Goal: Information Seeking & Learning: Learn about a topic

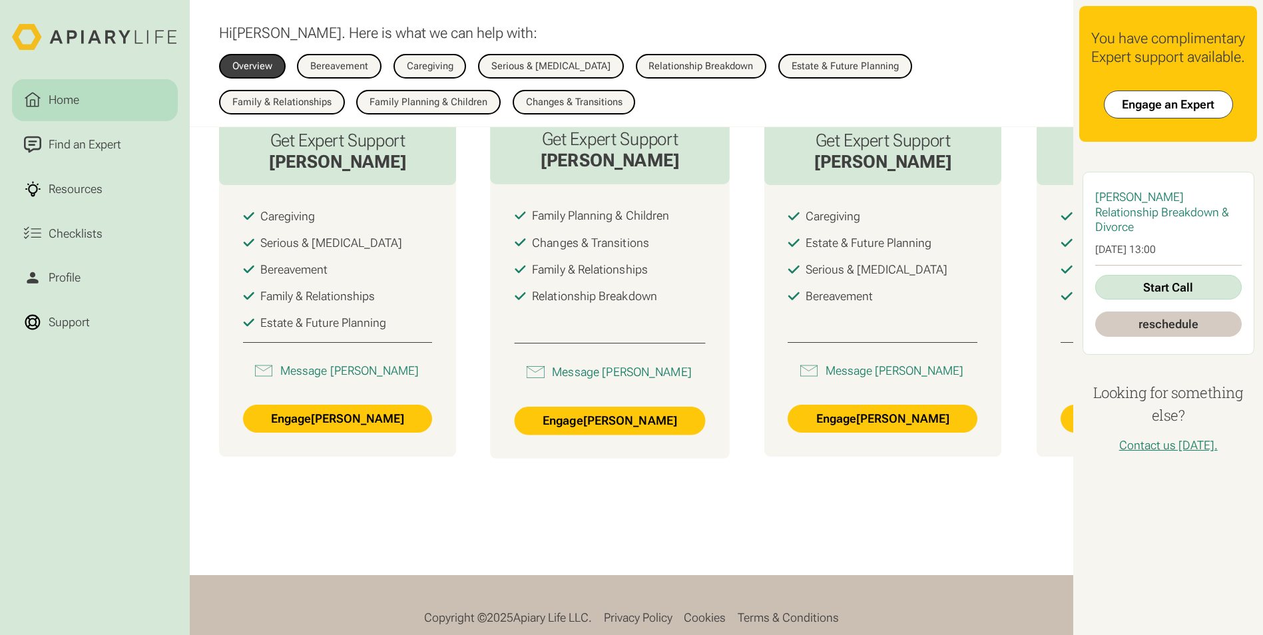
scroll to position [994, 0]
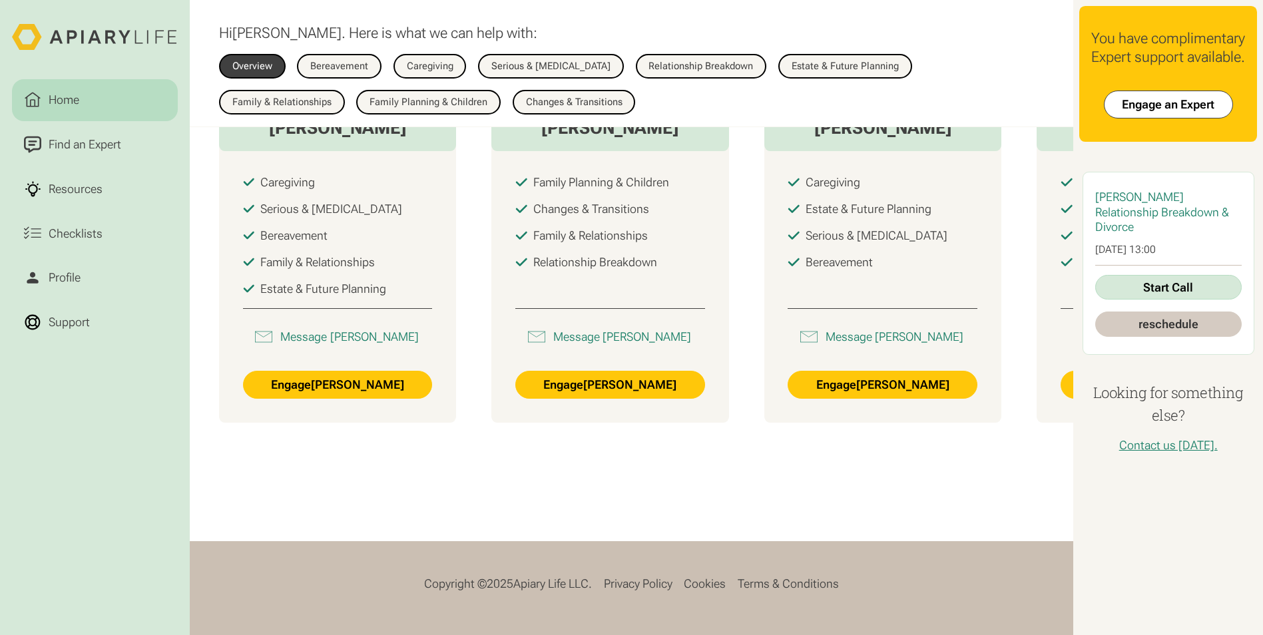
drag, startPoint x: 654, startPoint y: 469, endPoint x: 830, endPoint y: 476, distance: 175.8
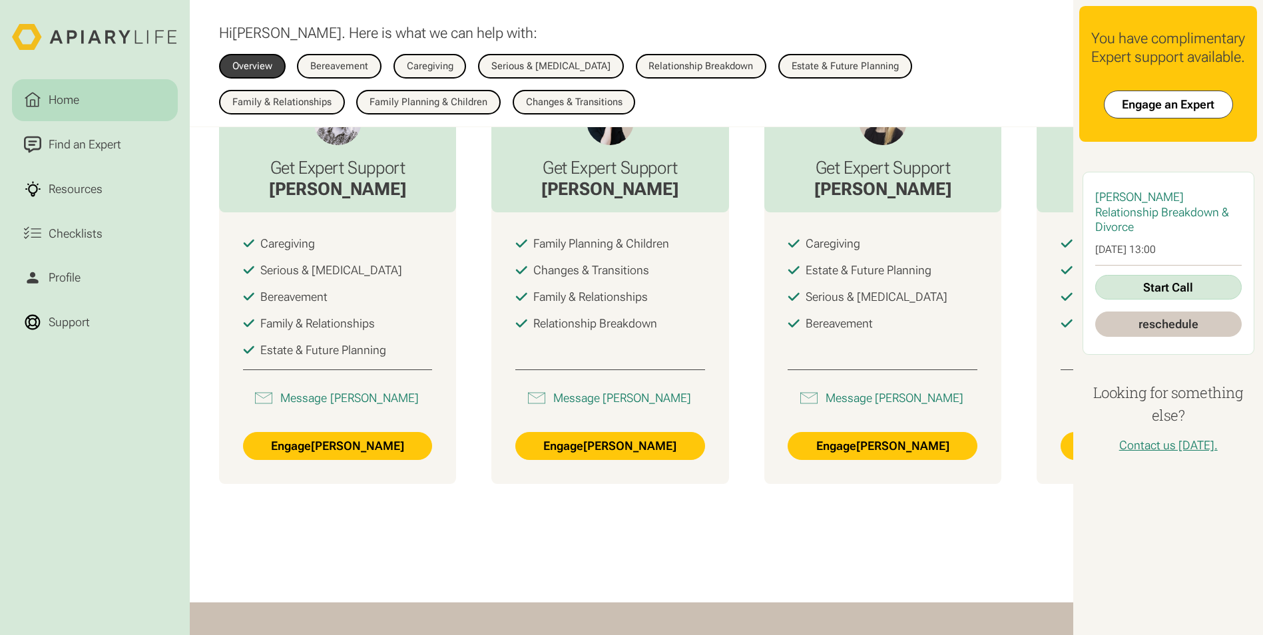
scroll to position [728, 0]
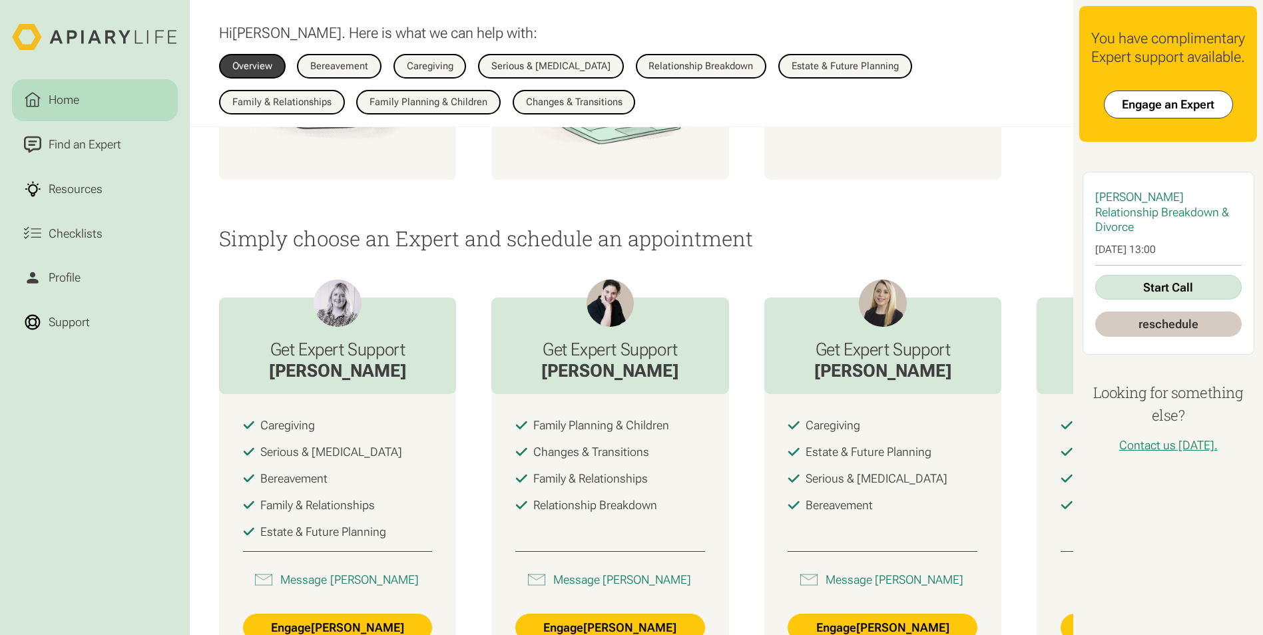
click at [944, 239] on p "Simply choose an Expert and schedule an appointment" at bounding box center [631, 238] width 825 height 23
click at [70, 203] on link "Resources" at bounding box center [95, 188] width 166 height 41
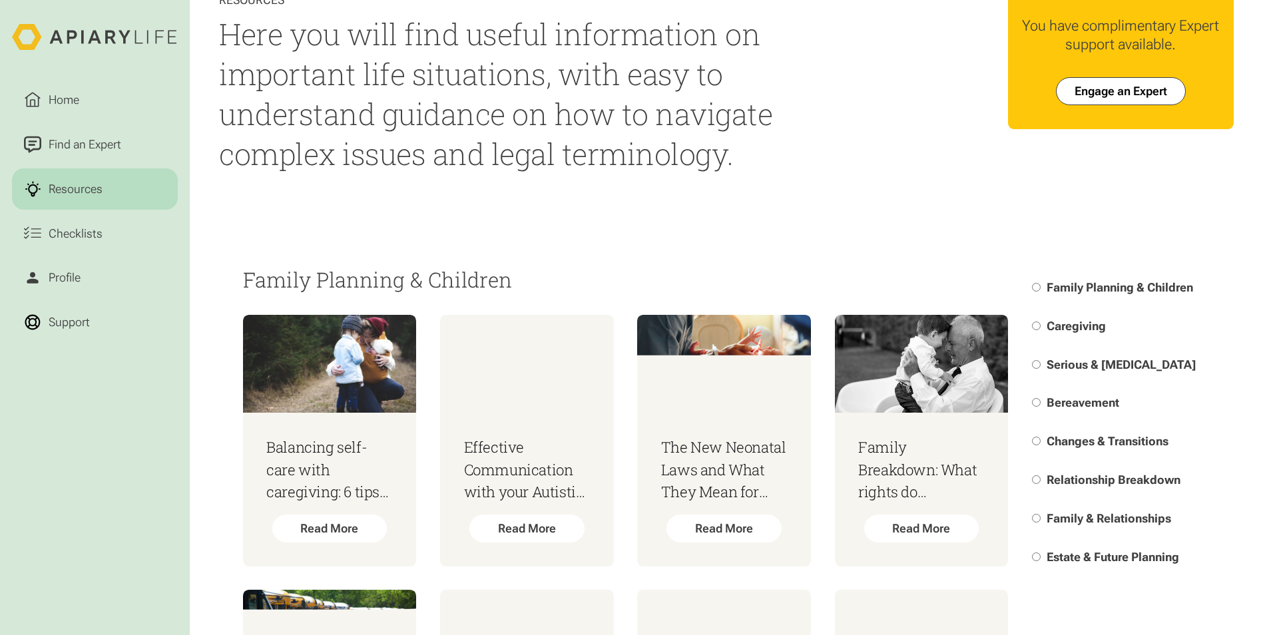
scroll to position [67, 0]
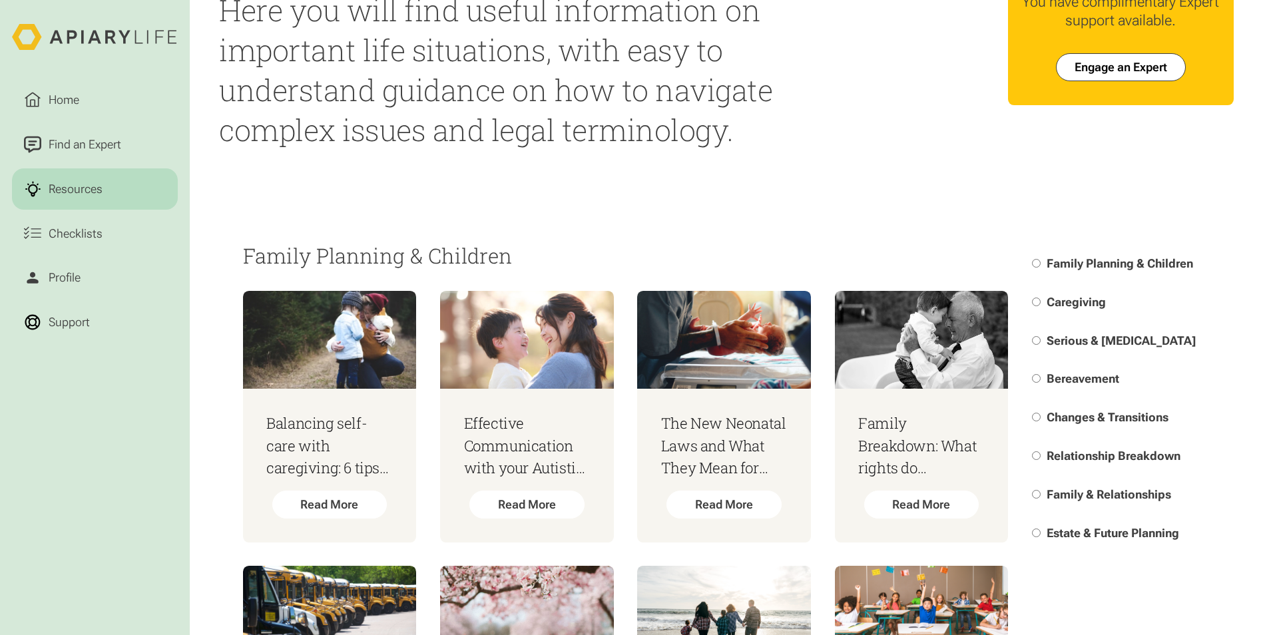
click at [1076, 497] on html "Home Find an Expert Resources Checklists Profile Support Resources Here you wil…" at bounding box center [631, 250] width 1263 height 635
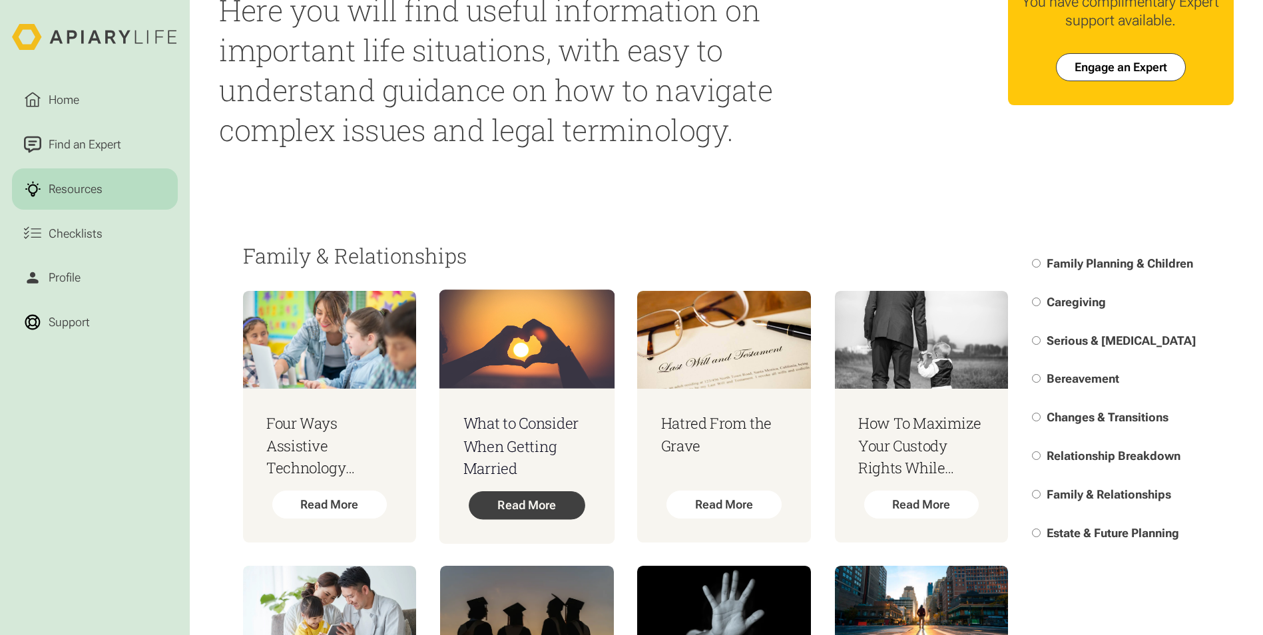
click at [527, 505] on div "Read More" at bounding box center [527, 505] width 116 height 28
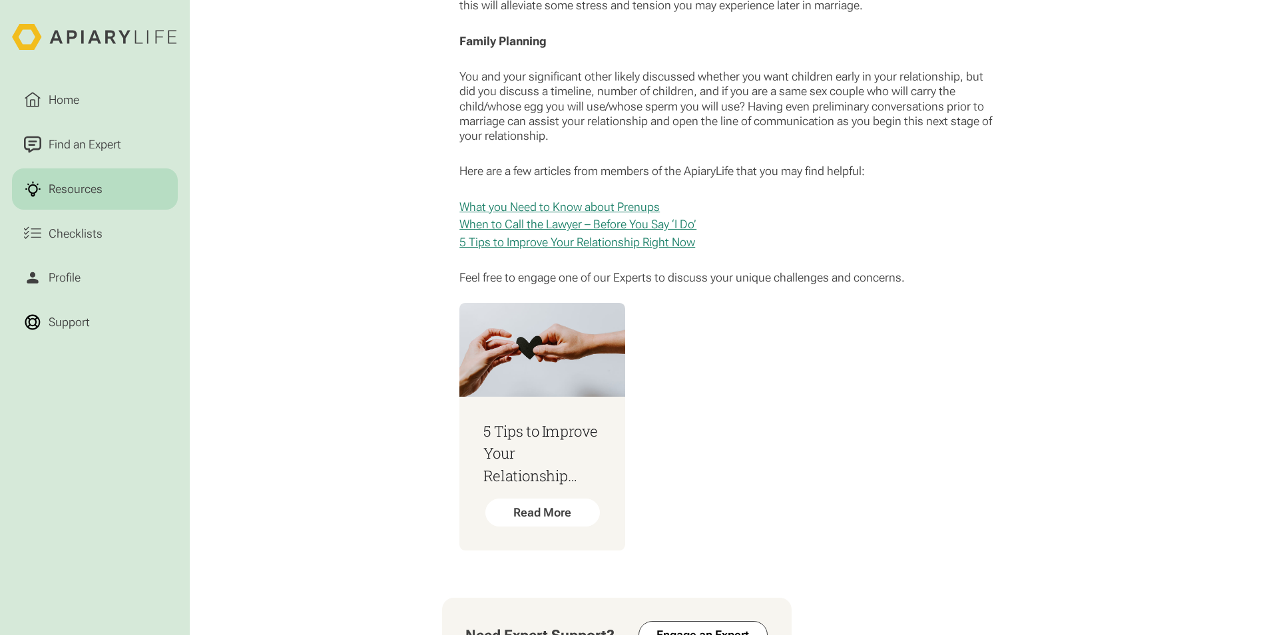
scroll to position [1464, 0]
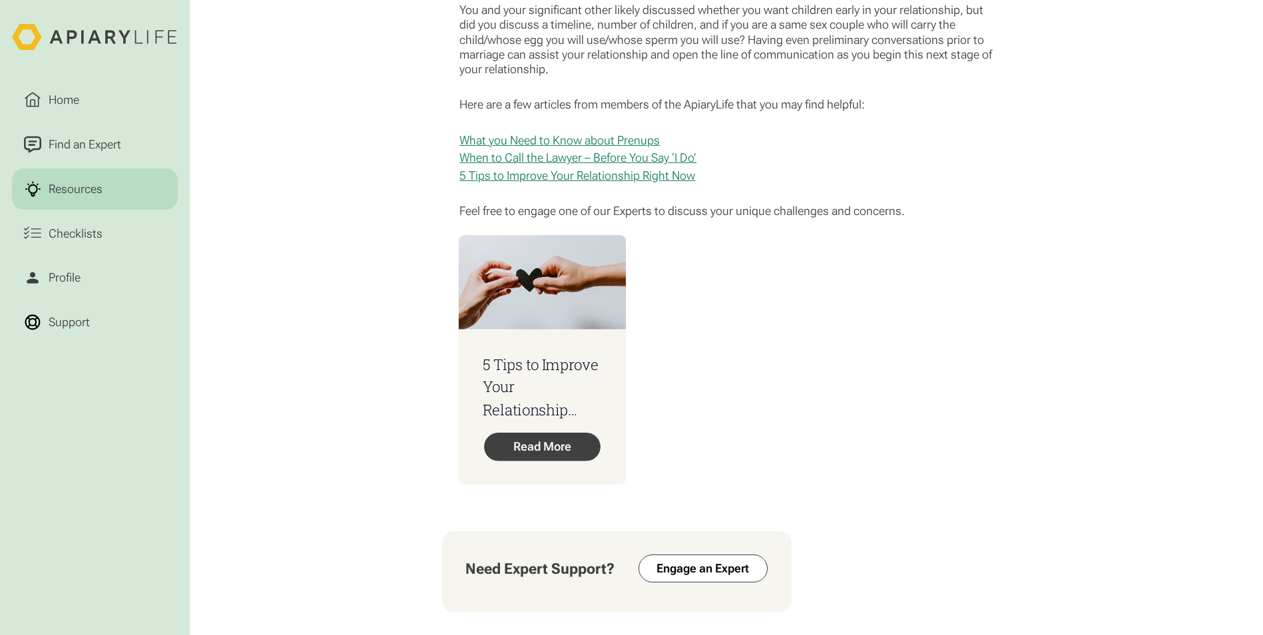
click at [548, 458] on div "Read More" at bounding box center [543, 447] width 116 height 28
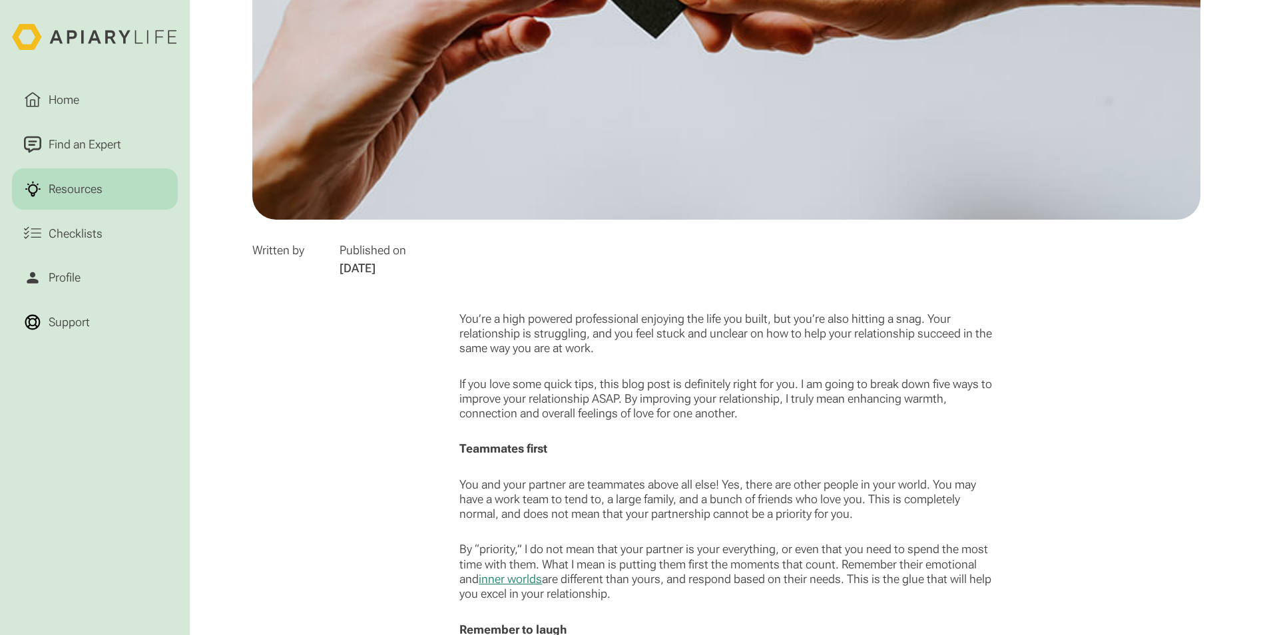
scroll to position [599, 0]
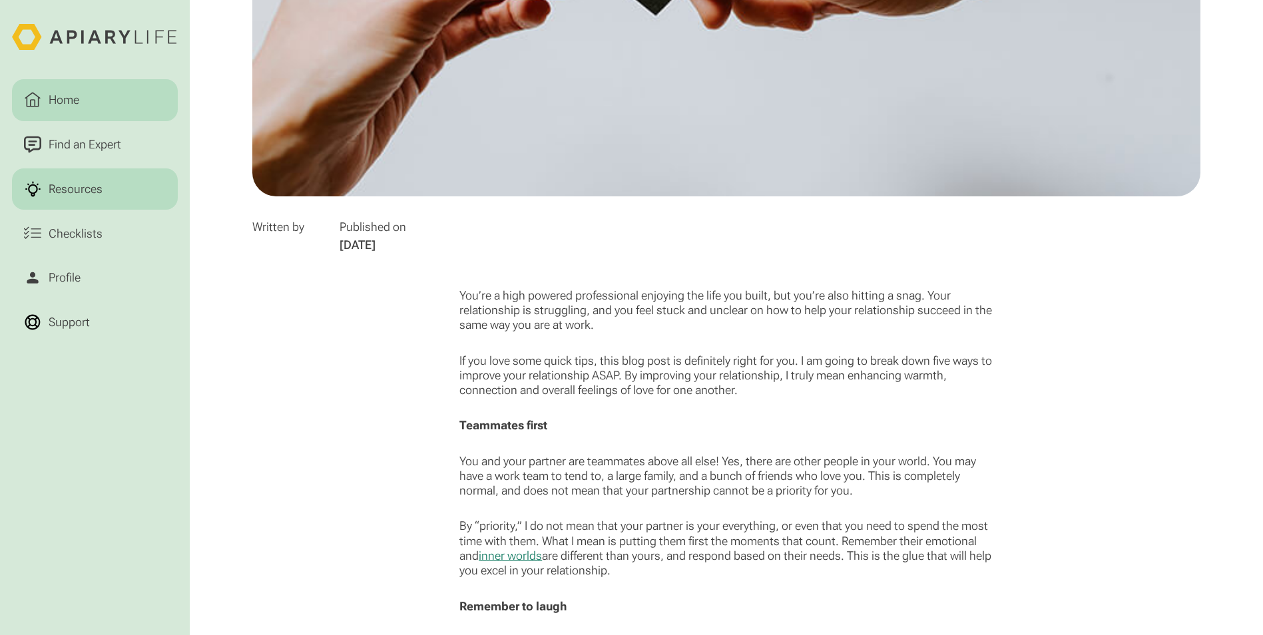
click at [81, 102] on div "Home" at bounding box center [64, 100] width 37 height 18
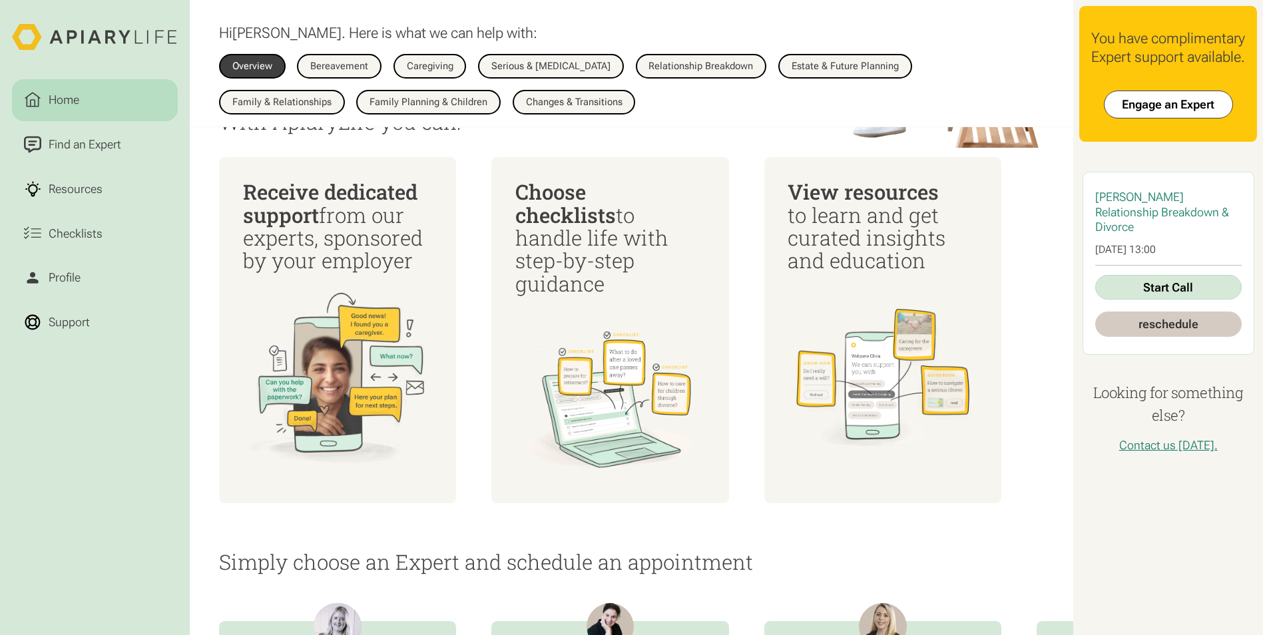
scroll to position [466, 0]
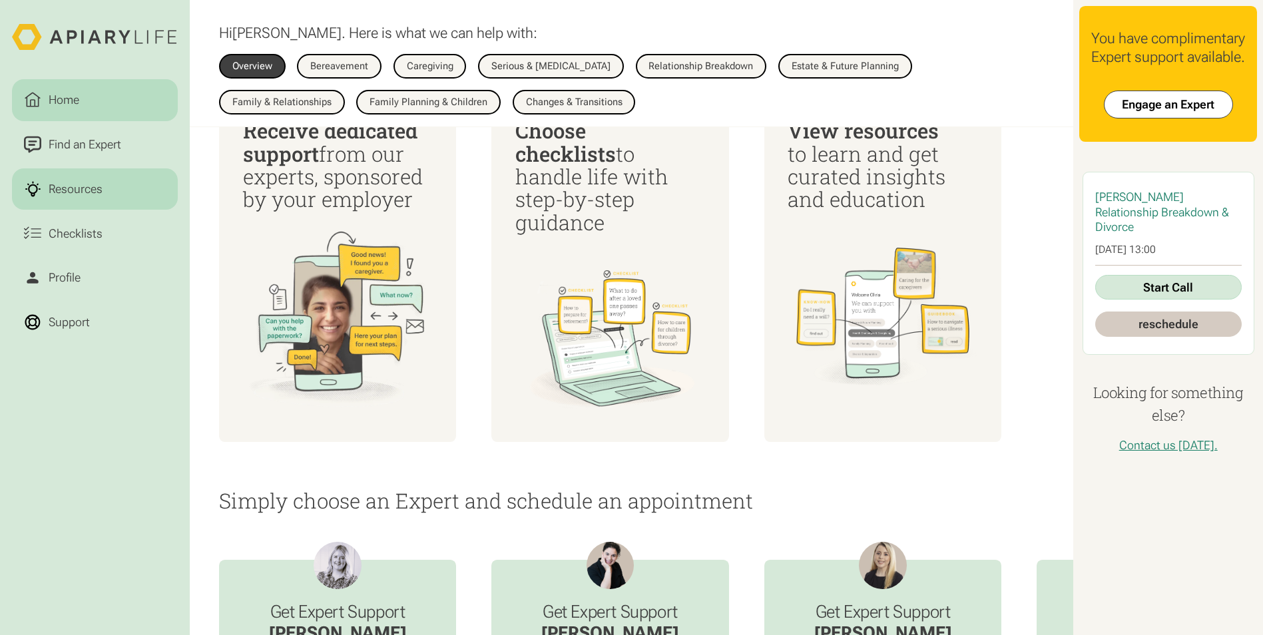
click at [65, 187] on div "Resources" at bounding box center [76, 189] width 60 height 18
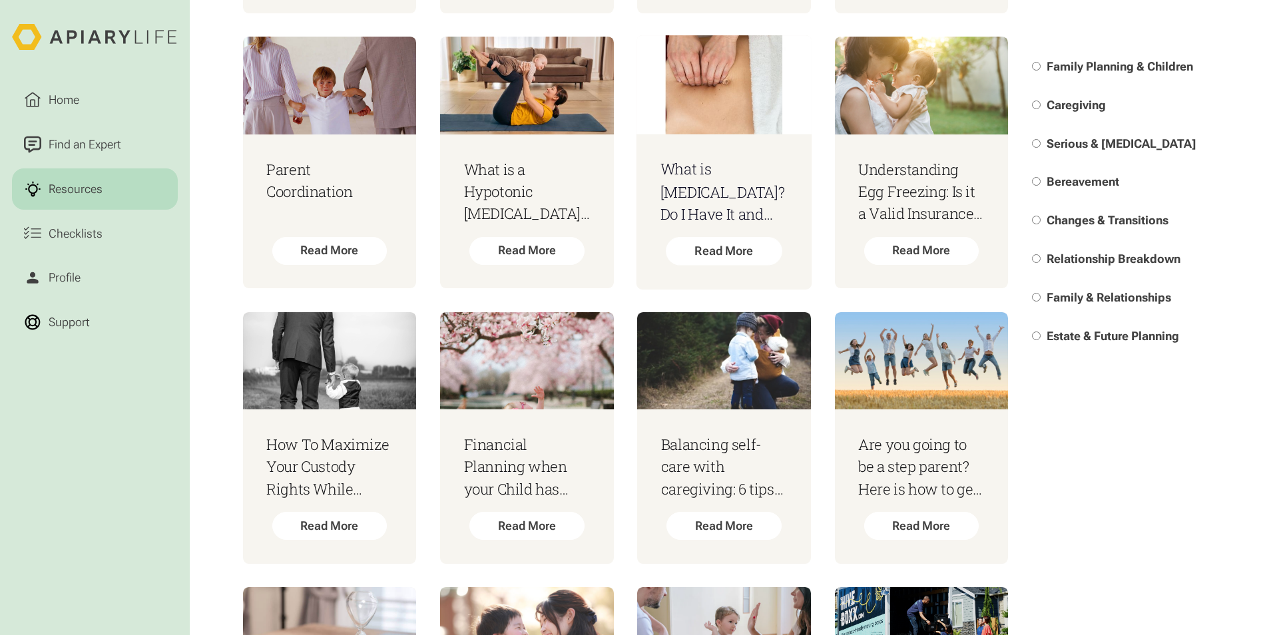
scroll to position [599, 0]
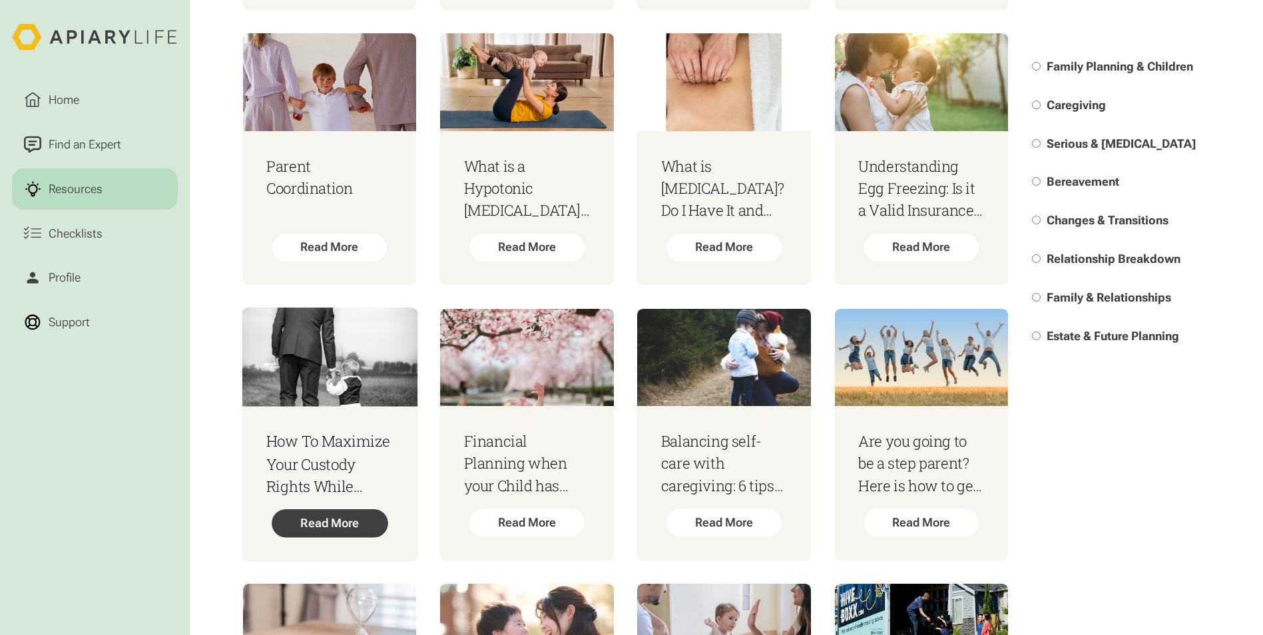
click at [334, 526] on div "Read More" at bounding box center [330, 523] width 116 height 28
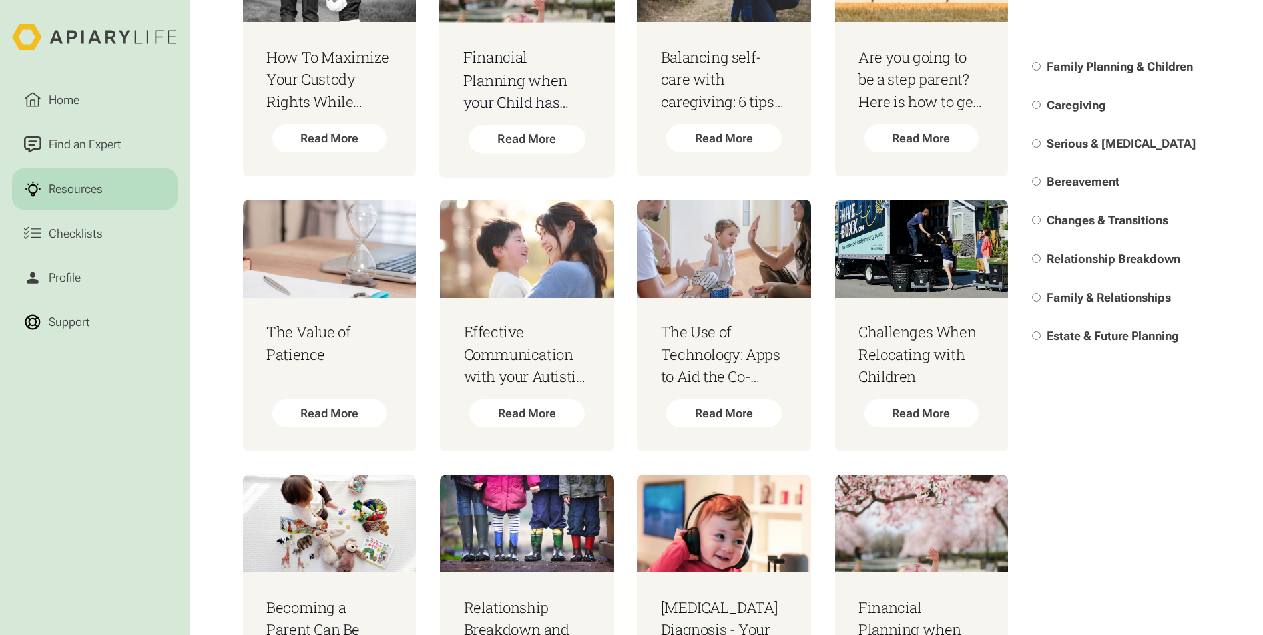
scroll to position [998, 0]
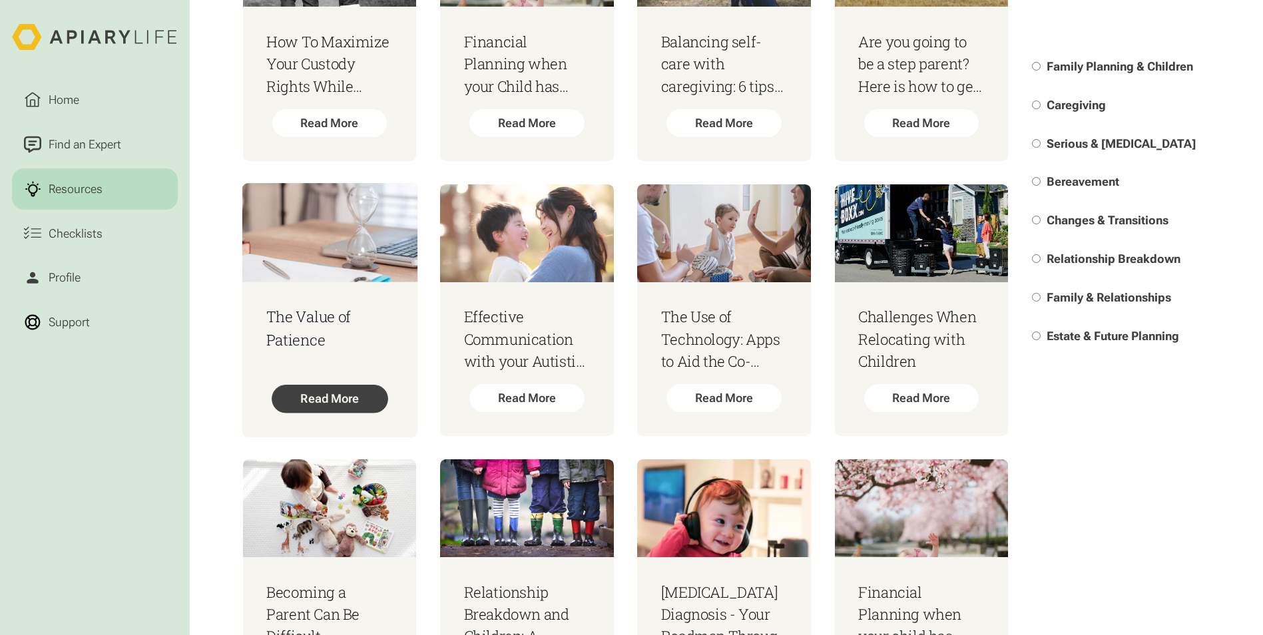
click at [352, 403] on div "Read More" at bounding box center [330, 399] width 116 height 28
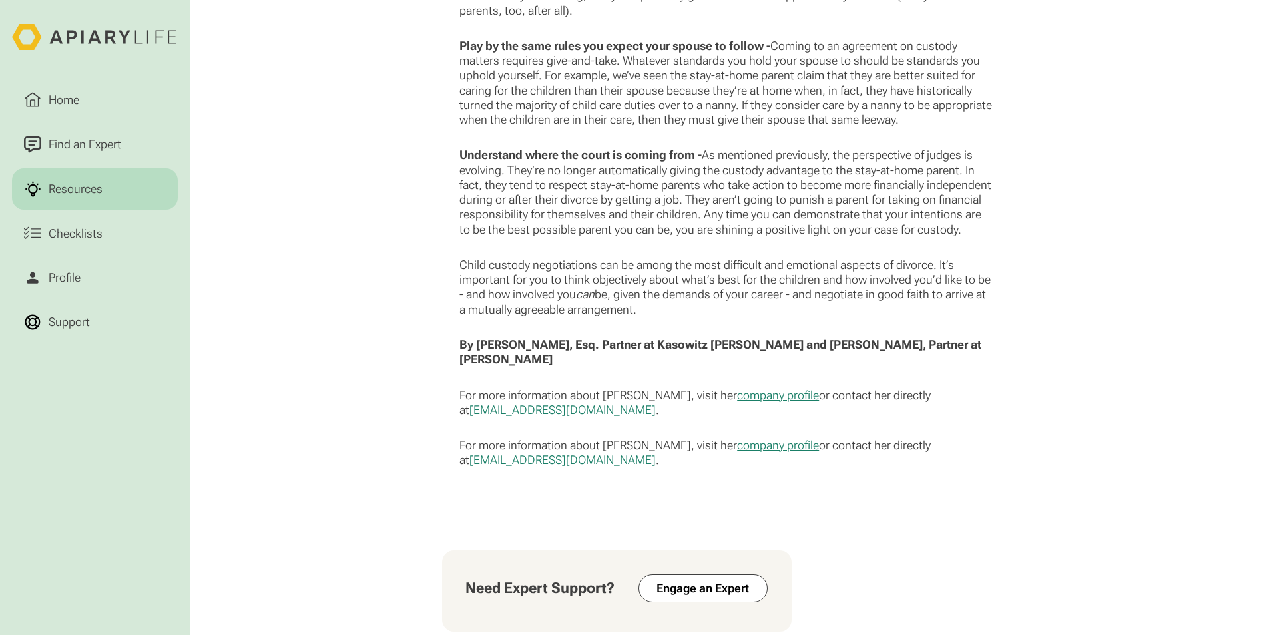
scroll to position [1398, 0]
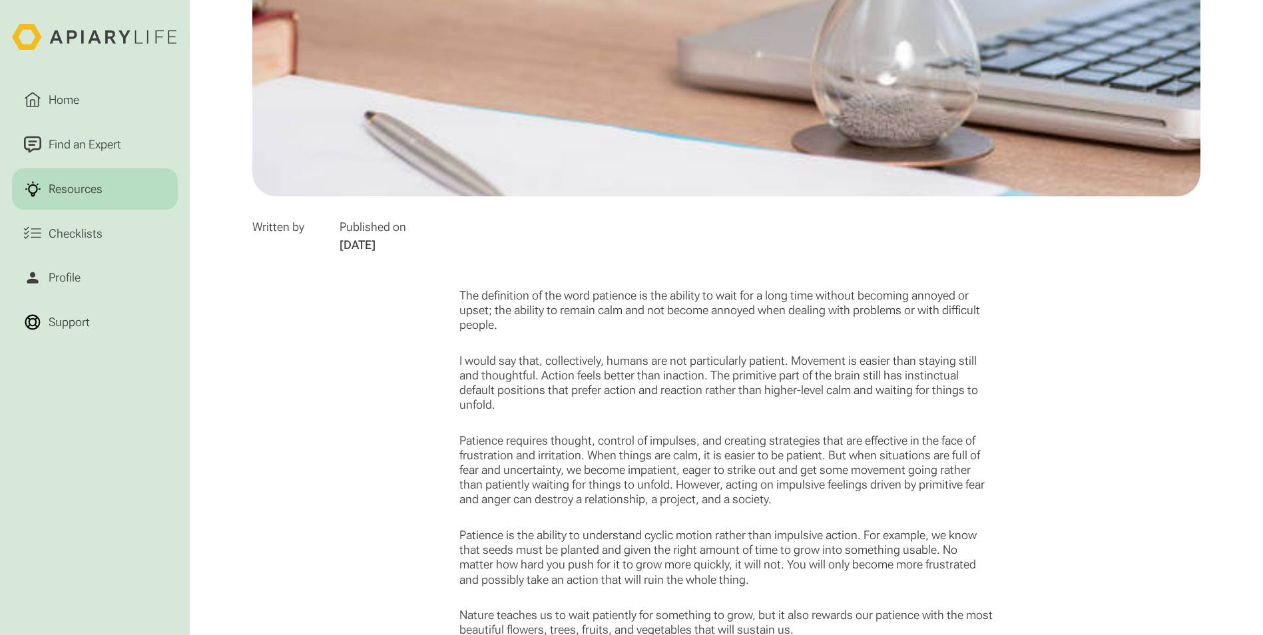
scroll to position [666, 0]
